Goal: Find specific page/section: Find specific page/section

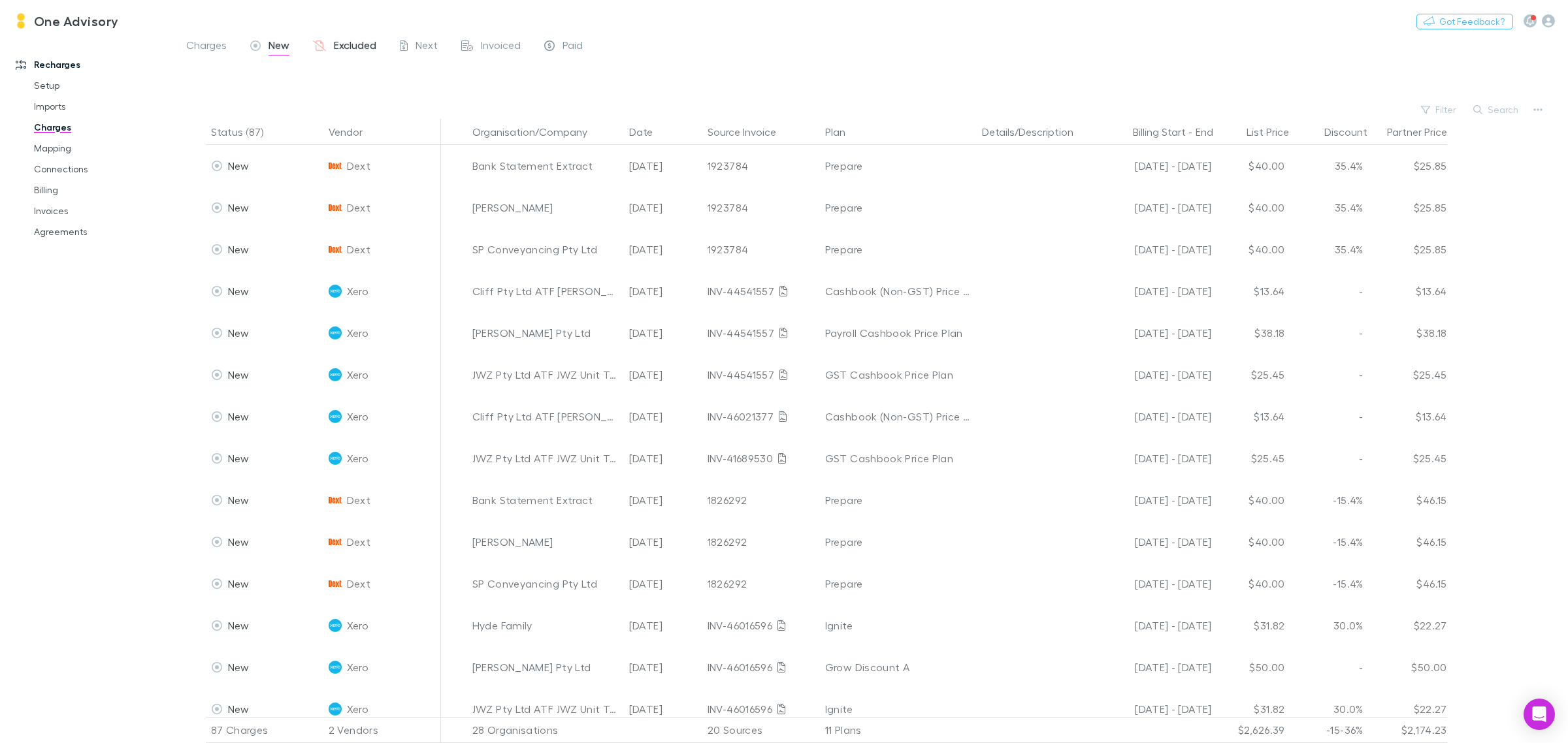
scroll to position [82, 0]
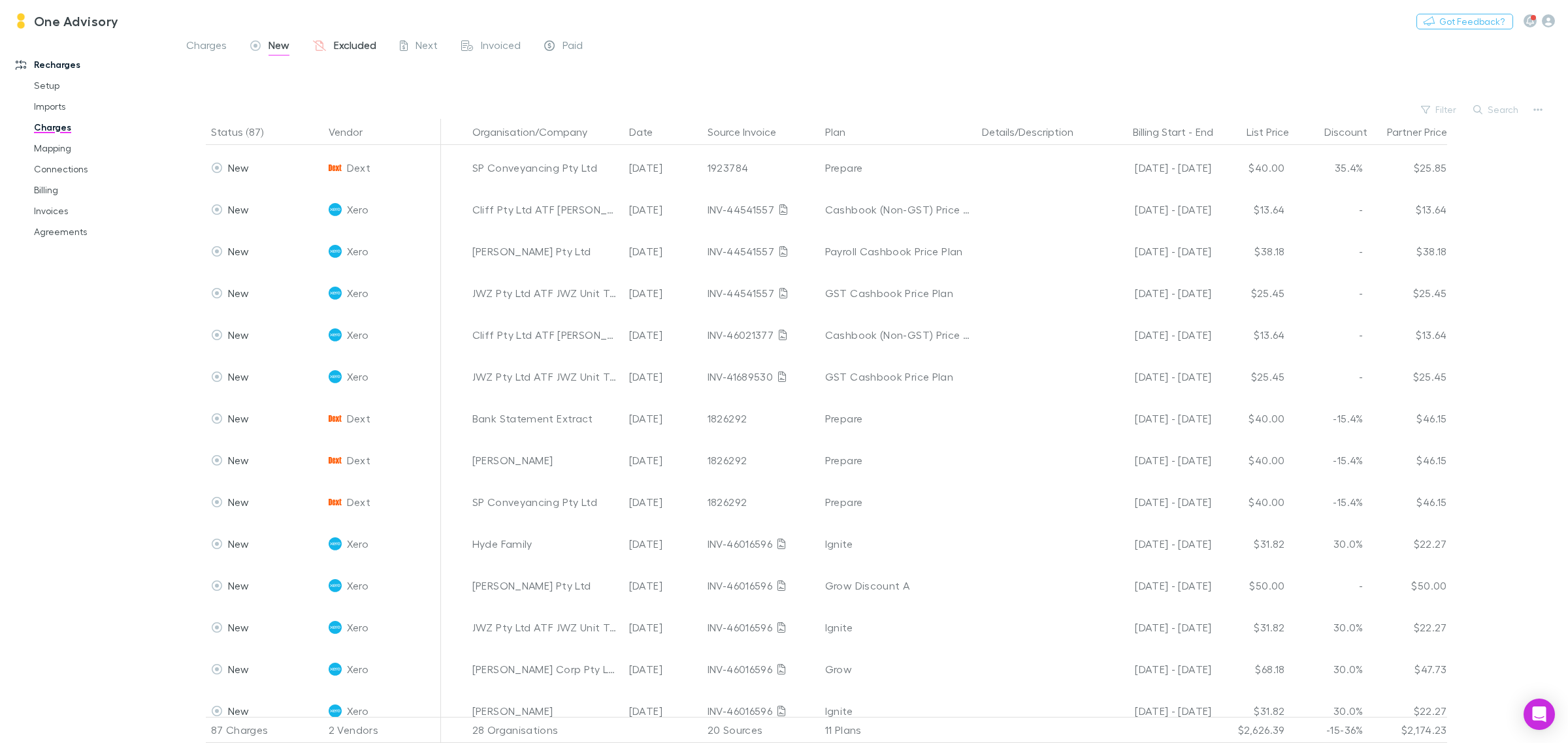
click at [346, 44] on span "Excluded" at bounding box center [355, 47] width 42 height 17
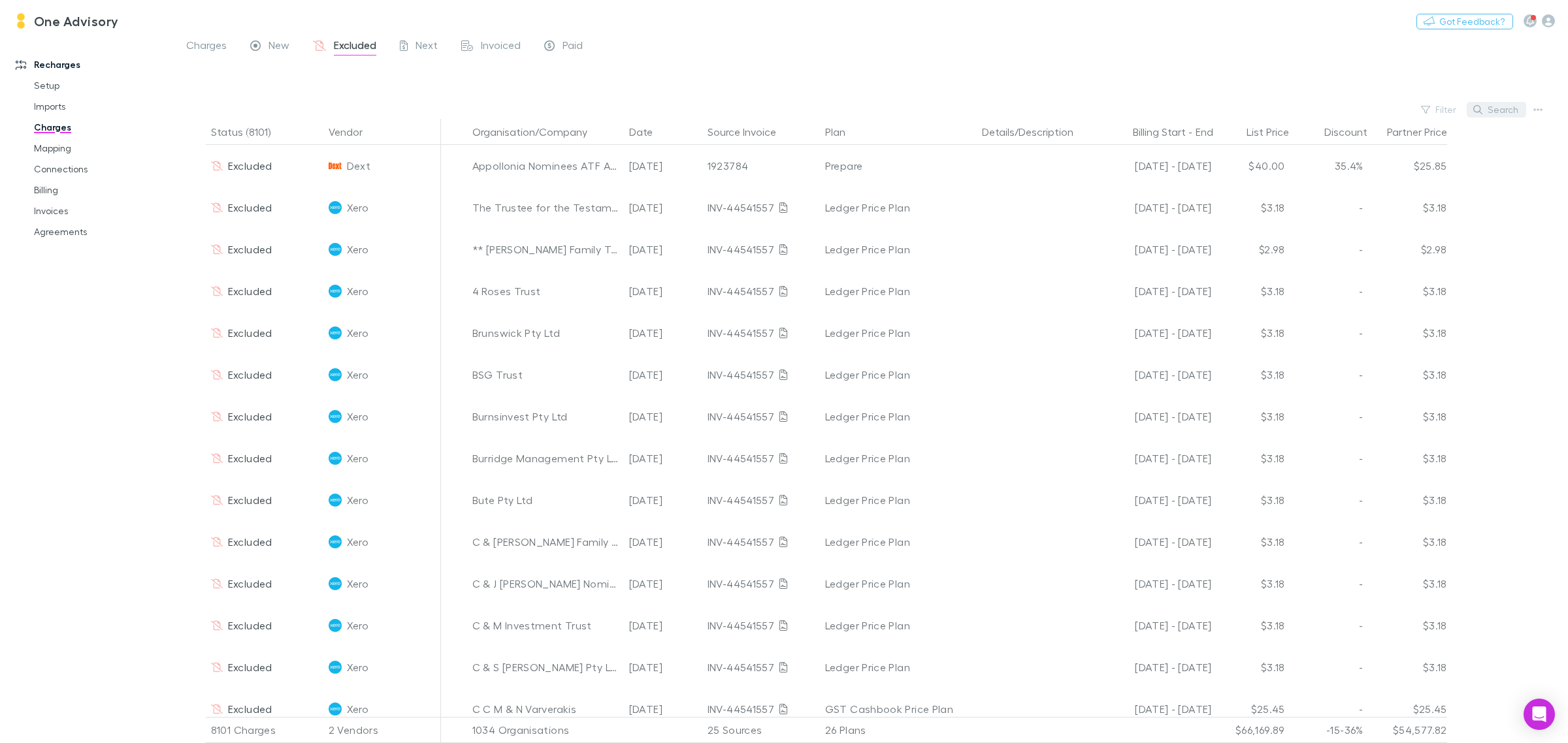
click at [1495, 108] on button "Search" at bounding box center [1496, 110] width 59 height 16
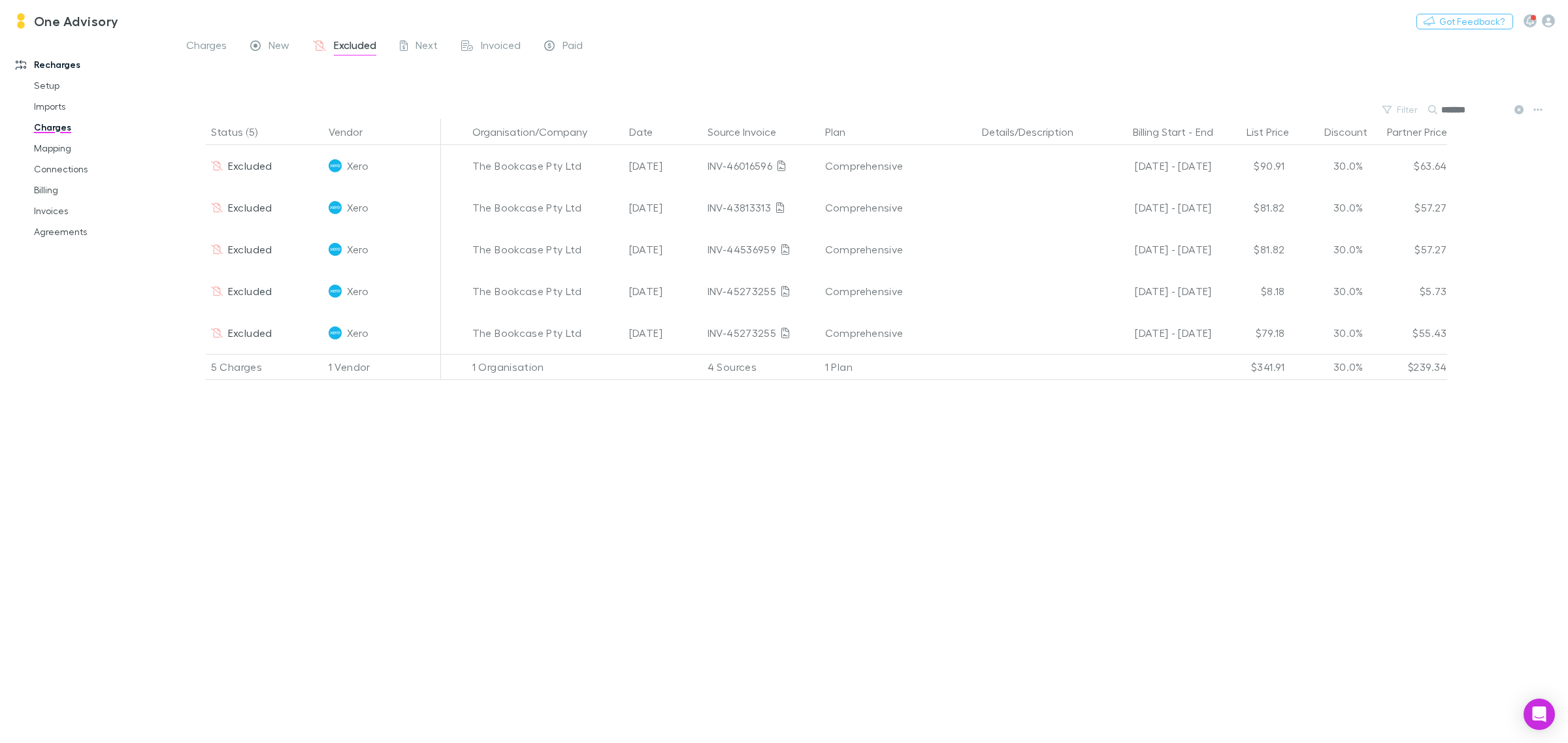
type input "*******"
